Goal: Task Accomplishment & Management: Manage account settings

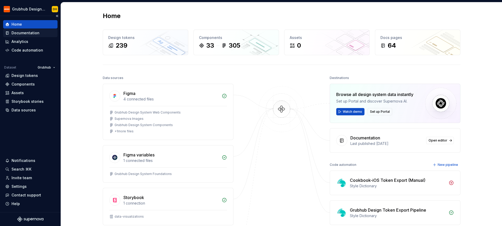
click at [23, 34] on div "Documentation" at bounding box center [25, 32] width 28 height 5
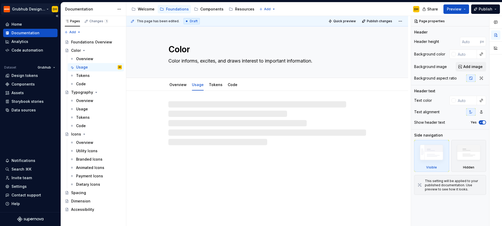
click at [47, 11] on html "Grubhub Design System DH Home Documentation Analytics Code automation Dataset G…" at bounding box center [251, 113] width 502 height 226
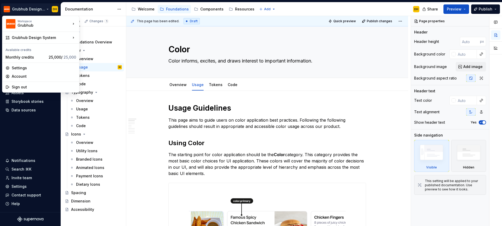
click at [25, 136] on html "Grubhub Design System DH Home Documentation Analytics Code automation Dataset G…" at bounding box center [251, 113] width 502 height 226
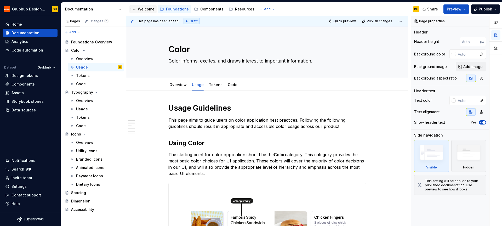
click at [142, 12] on div "Welcome" at bounding box center [142, 9] width 23 height 6
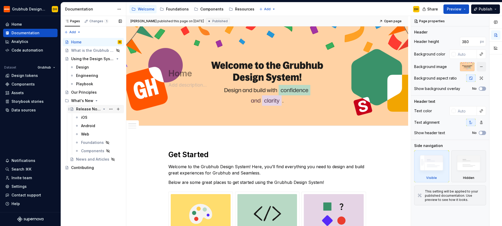
click at [86, 107] on div "Release Notes" at bounding box center [88, 108] width 25 height 5
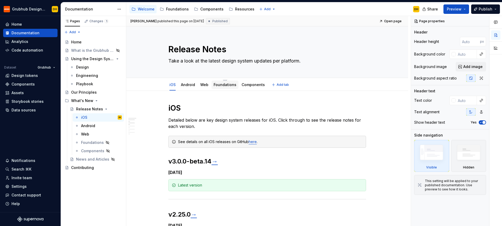
click at [225, 86] on link "Foundations" at bounding box center [224, 84] width 23 height 4
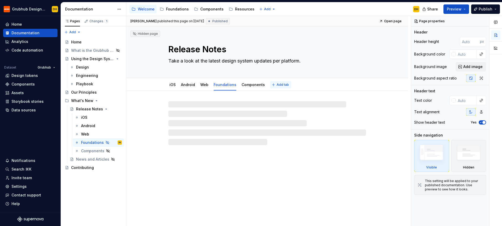
click at [276, 84] on span "Add tab" at bounding box center [282, 85] width 12 height 4
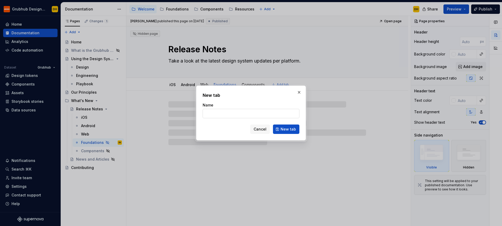
type textarea "*"
type input "S"
type textarea "*"
type input "Supernova Versions"
click button "New tab" at bounding box center [286, 128] width 26 height 9
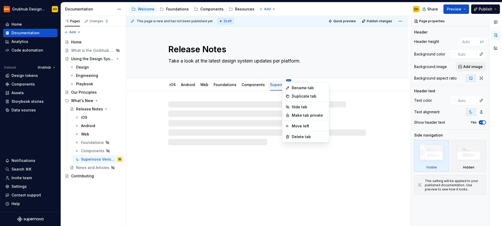
click at [167, 82] on html "Grubhub Design System DH Home Documentation Analytics Code automation Dataset G…" at bounding box center [251, 113] width 502 height 226
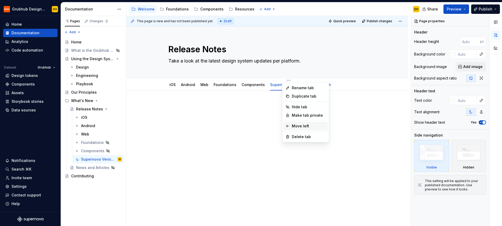
click at [291, 124] on div "Move left" at bounding box center [305, 126] width 44 height 8
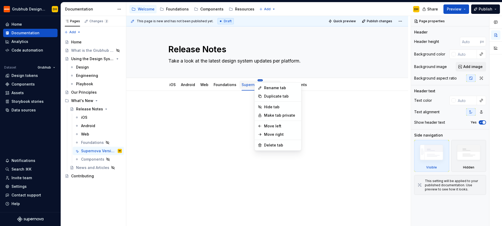
click at [257, 80] on html "Grubhub Design System DH Home Documentation Analytics Code automation Dataset G…" at bounding box center [251, 113] width 502 height 226
click at [267, 126] on div "Move left" at bounding box center [281, 125] width 34 height 5
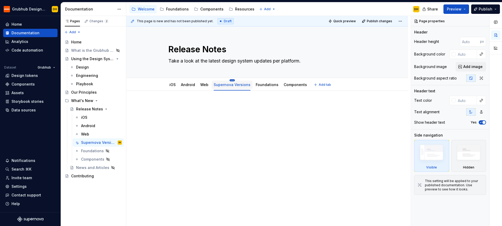
click at [229, 80] on html "Grubhub Design System DH Home Documentation Analytics Code automation Dataset G…" at bounding box center [251, 113] width 502 height 226
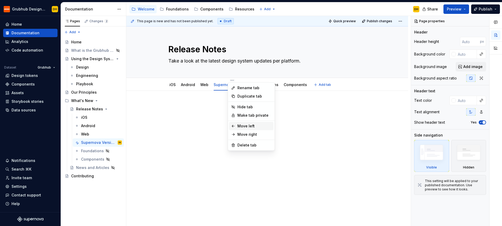
click at [238, 126] on div "Move left" at bounding box center [254, 125] width 34 height 5
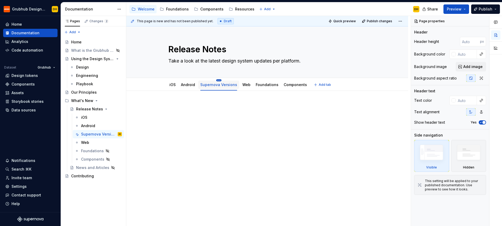
click at [219, 80] on html "Grubhub Design System DH Home Documentation Analytics Code automation Dataset G…" at bounding box center [251, 113] width 502 height 226
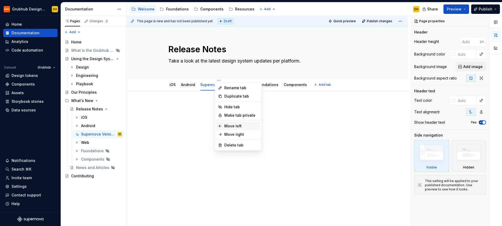
click at [228, 124] on div "Move left" at bounding box center [241, 125] width 34 height 5
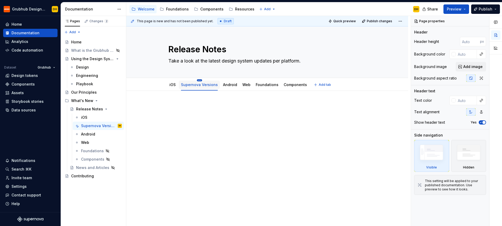
click at [196, 80] on html "Grubhub Design System DH Home Documentation Analytics Code automation Dataset G…" at bounding box center [251, 113] width 502 height 226
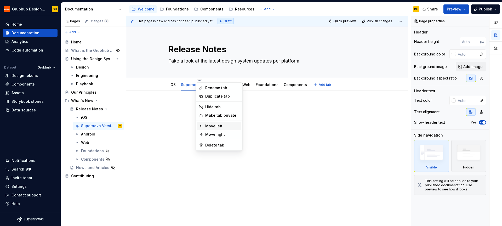
click at [207, 125] on div "Move left" at bounding box center [222, 125] width 34 height 5
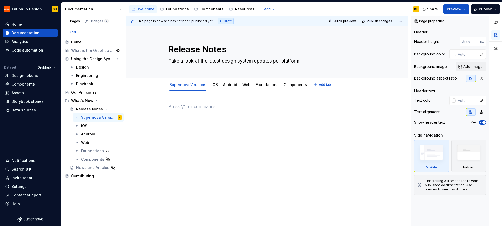
click at [207, 125] on div at bounding box center [267, 116] width 198 height 26
click at [212, 85] on link "iOS" at bounding box center [214, 84] width 6 height 4
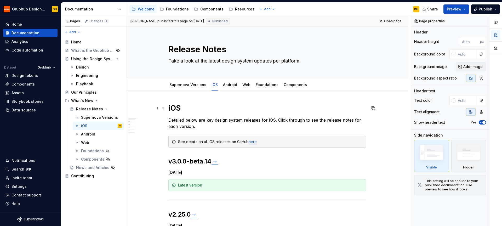
click at [173, 108] on h1 "iOS" at bounding box center [267, 107] width 198 height 9
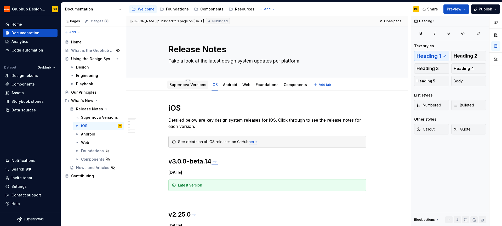
click at [187, 83] on link "Supernova Versions" at bounding box center [187, 84] width 37 height 4
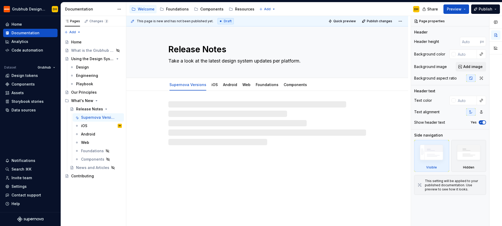
click at [177, 110] on div at bounding box center [267, 123] width 198 height 44
type textarea "*"
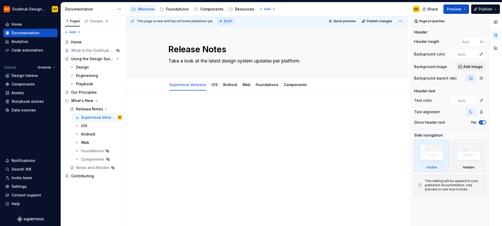
click at [183, 113] on div at bounding box center [267, 113] width 198 height 20
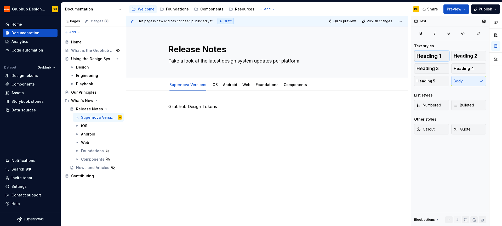
click at [428, 52] on button "Heading 1" at bounding box center [431, 56] width 35 height 10
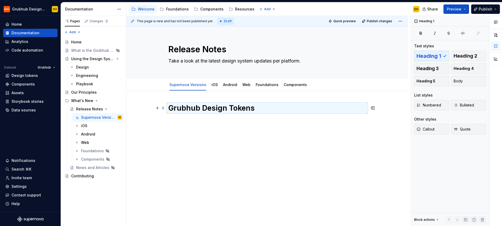
click at [312, 115] on div "Grubhub Design Tokens" at bounding box center [267, 113] width 198 height 20
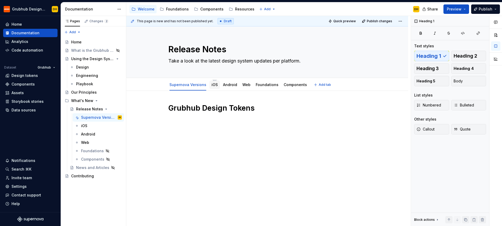
click at [213, 88] on div "iOS" at bounding box center [214, 85] width 6 height 6
click at [213, 85] on link "iOS" at bounding box center [214, 84] width 6 height 4
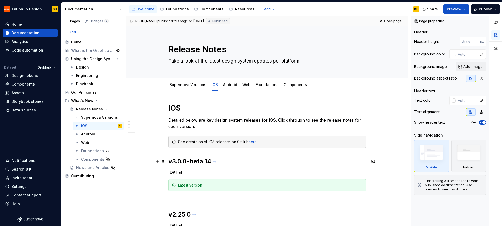
click at [186, 159] on h2 "v3.0.0-beta.14 →" at bounding box center [267, 161] width 198 height 8
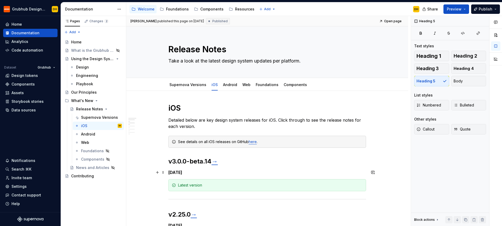
click at [186, 172] on h5 "[DATE]" at bounding box center [267, 172] width 198 height 5
click at [181, 84] on link "Supernova Versions" at bounding box center [187, 84] width 37 height 4
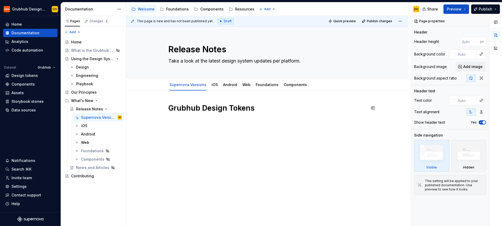
click at [188, 136] on div "Grubhub Design Tokens" at bounding box center [267, 144] width 282 height 106
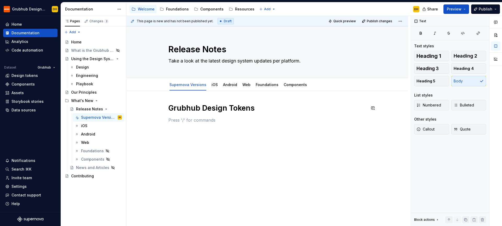
type textarea "*"
click at [459, 55] on span "Heading 2" at bounding box center [465, 55] width 24 height 5
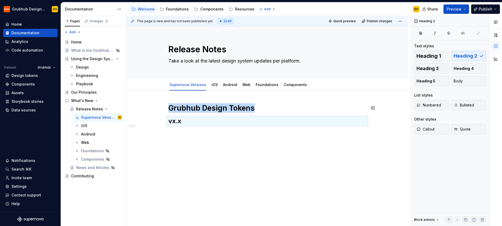
click at [172, 119] on h2 "vx.x" at bounding box center [267, 121] width 198 height 8
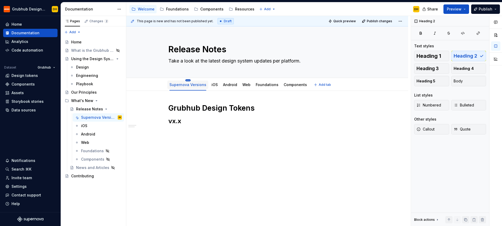
click at [188, 81] on html "Grubhub Design System DH Home Documentation Analytics Code automation Dataset G…" at bounding box center [251, 113] width 502 height 226
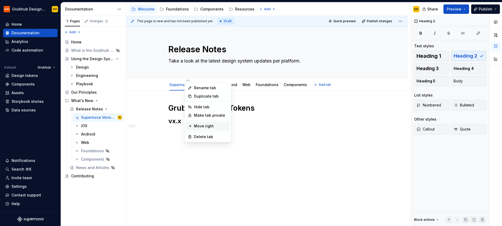
type textarea "*"
click at [208, 89] on div "Rename tab" at bounding box center [211, 87] width 34 height 5
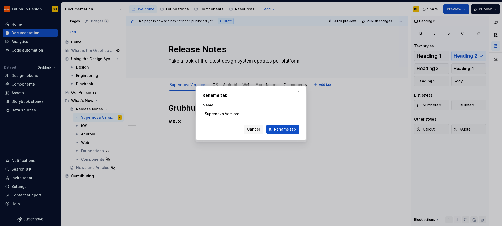
click at [224, 113] on input "Supernova Versions" at bounding box center [250, 113] width 97 height 9
type input "D"
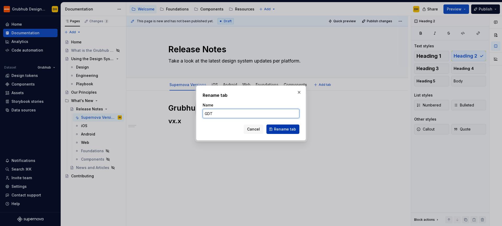
type input "GDT"
click at [289, 132] on button "Rename tab" at bounding box center [282, 128] width 33 height 9
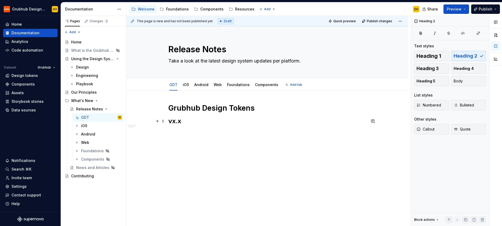
click at [205, 119] on h2 "vx.x" at bounding box center [267, 121] width 198 height 8
click at [46, 68] on html "Grubhub Design System DH Home Documentation Analytics Code automation Dataset G…" at bounding box center [251, 113] width 502 height 226
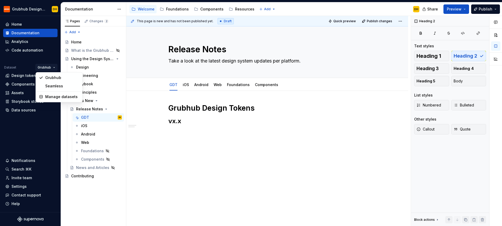
click at [24, 62] on html "Grubhub Design System DH Home Documentation Analytics Code automation Dataset G…" at bounding box center [251, 113] width 502 height 226
click at [190, 125] on h2 "vx.x" at bounding box center [267, 121] width 198 height 8
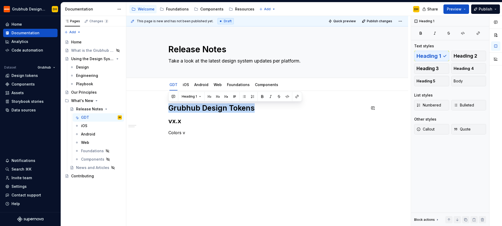
drag, startPoint x: 252, startPoint y: 107, endPoint x: 171, endPoint y: 102, distance: 81.4
click at [171, 102] on div "Grubhub Design Tokens vx.x Colors v" at bounding box center [267, 150] width 282 height 119
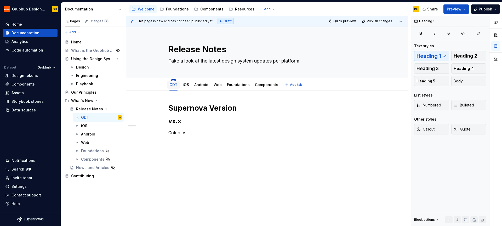
click at [173, 80] on html "Grubhub Design System DH Home Documentation Analytics Code automation Dataset G…" at bounding box center [251, 113] width 502 height 226
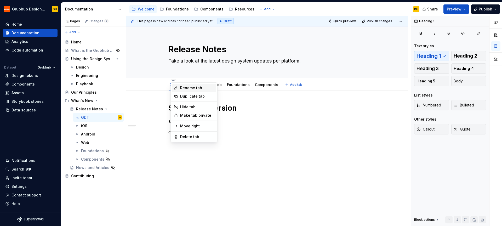
click at [177, 86] on icon at bounding box center [176, 88] width 4 height 4
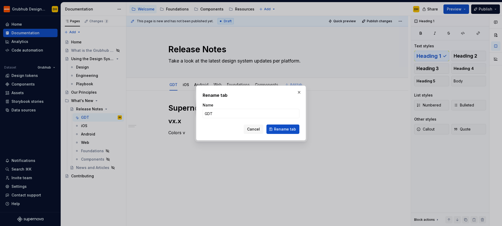
type textarea "*"
click at [225, 109] on input "GDT" at bounding box center [250, 113] width 97 height 9
type input "Supernova"
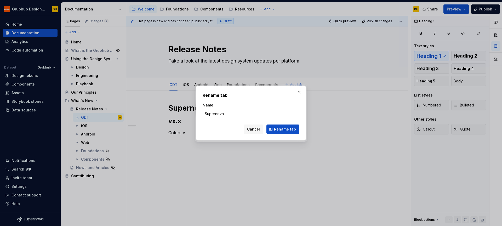
click at [279, 135] on div "Rename tab Name Supernova Cancel Rename tab" at bounding box center [251, 112] width 110 height 55
click at [281, 132] on button "Rename tab" at bounding box center [282, 128] width 33 height 9
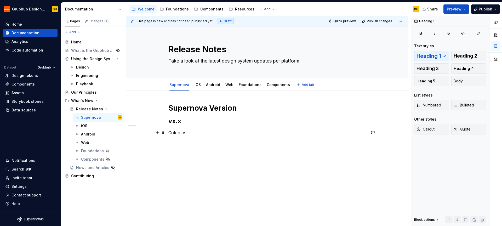
type textarea "*"
